Goal: Find specific page/section: Find specific page/section

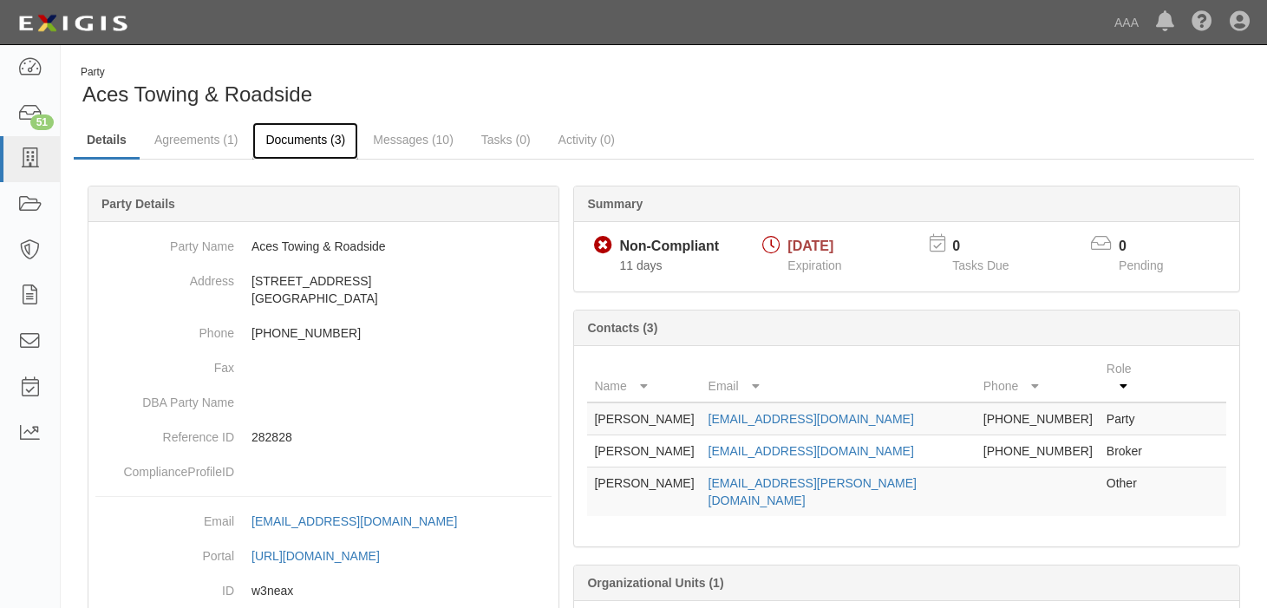
click at [286, 139] on link "Documents (3)" at bounding box center [305, 140] width 106 height 37
